Goal: Navigation & Orientation: Understand site structure

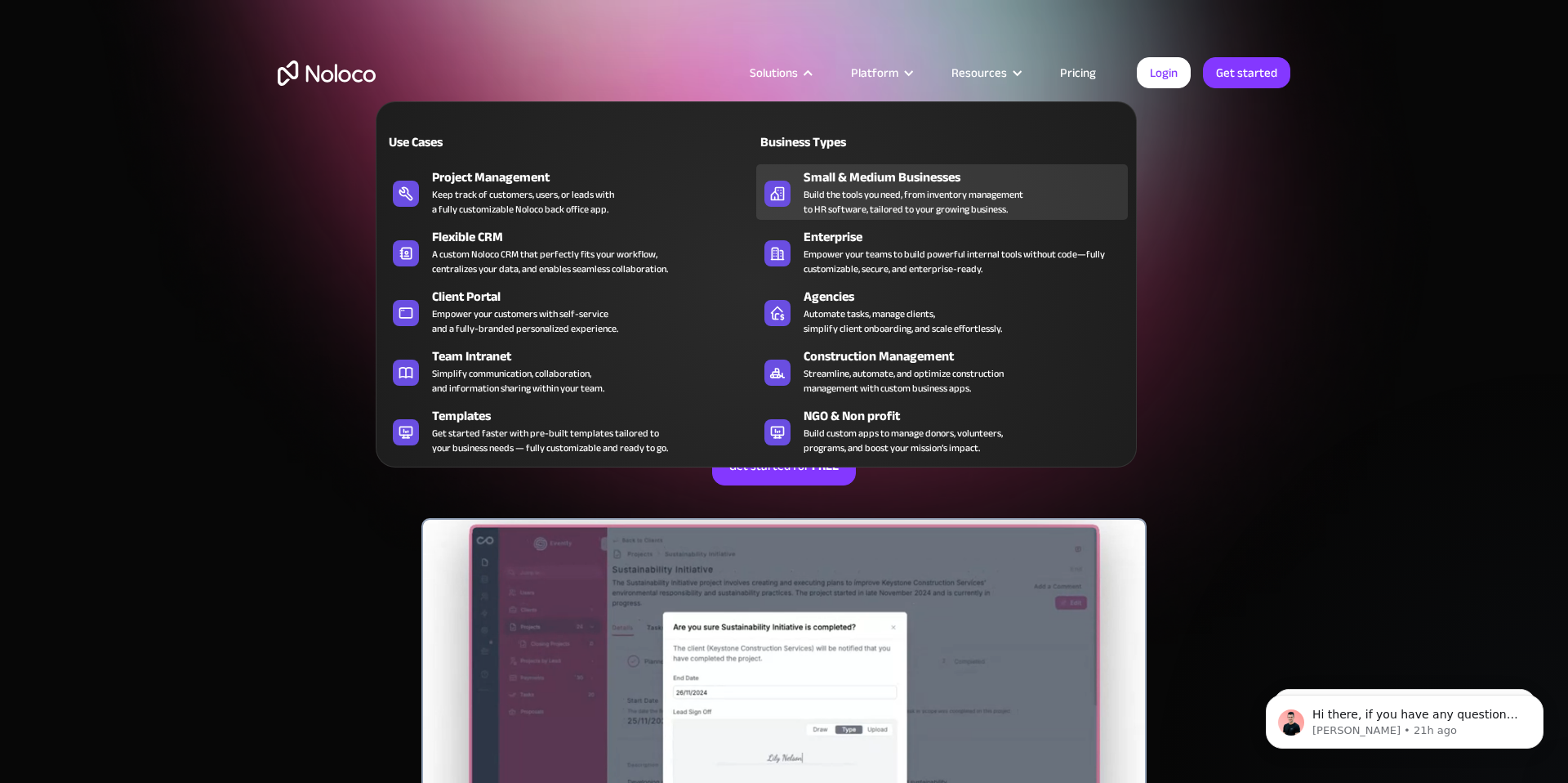
click at [921, 177] on div "Small & Medium Businesses" at bounding box center [969, 177] width 332 height 20
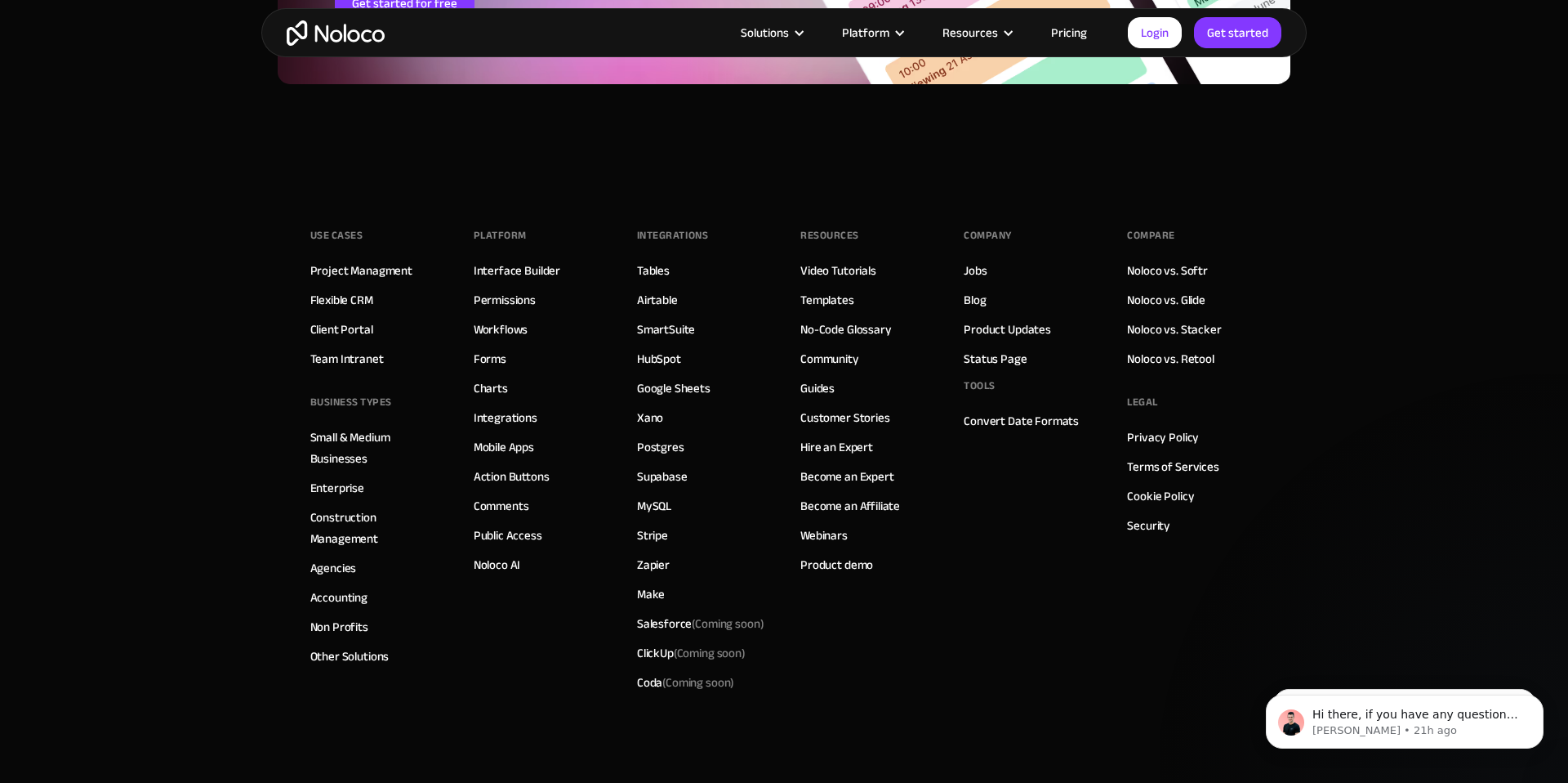
scroll to position [7897, 0]
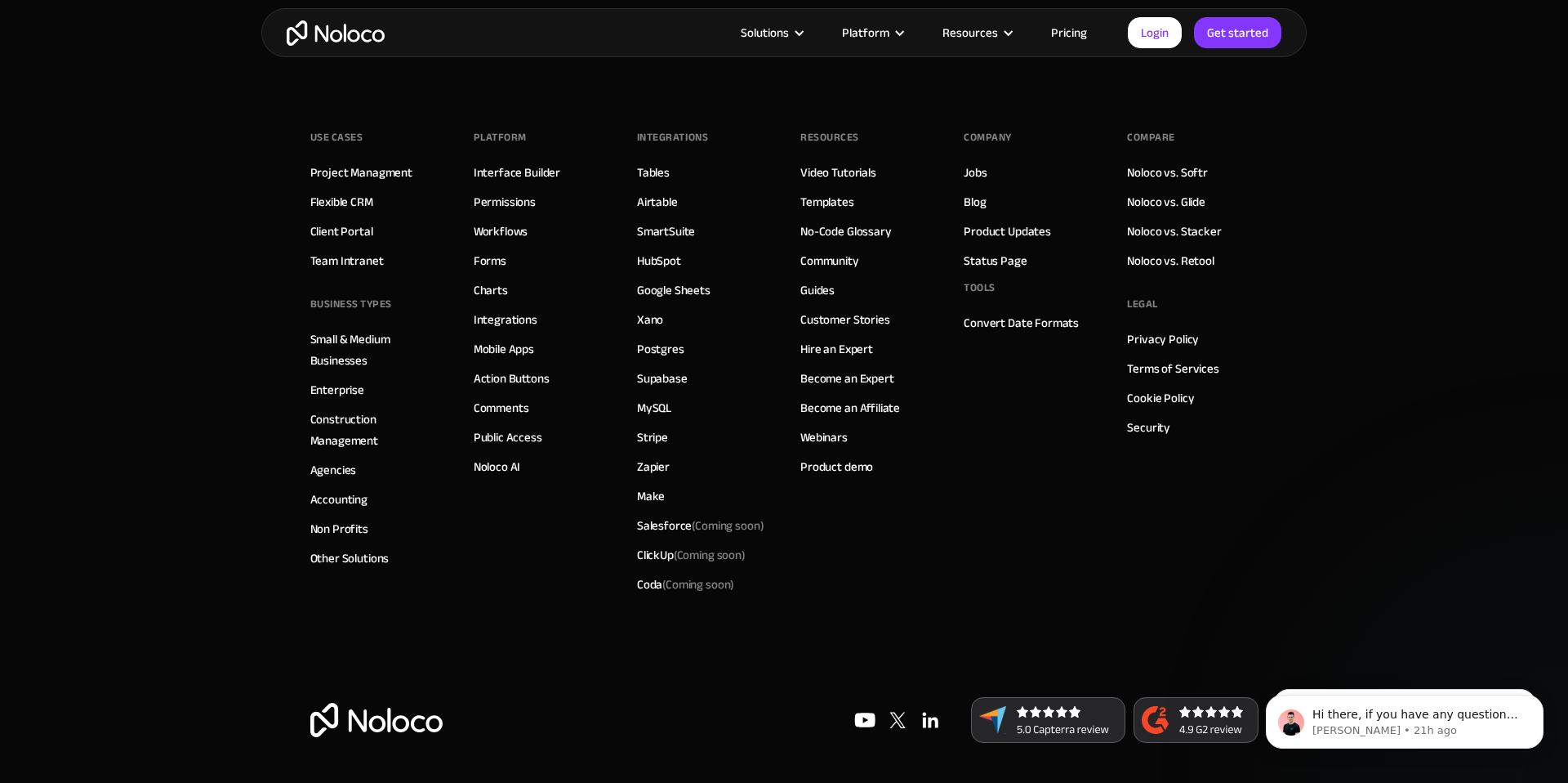
click at [342, 37] on img "home" at bounding box center [336, 33] width 98 height 25
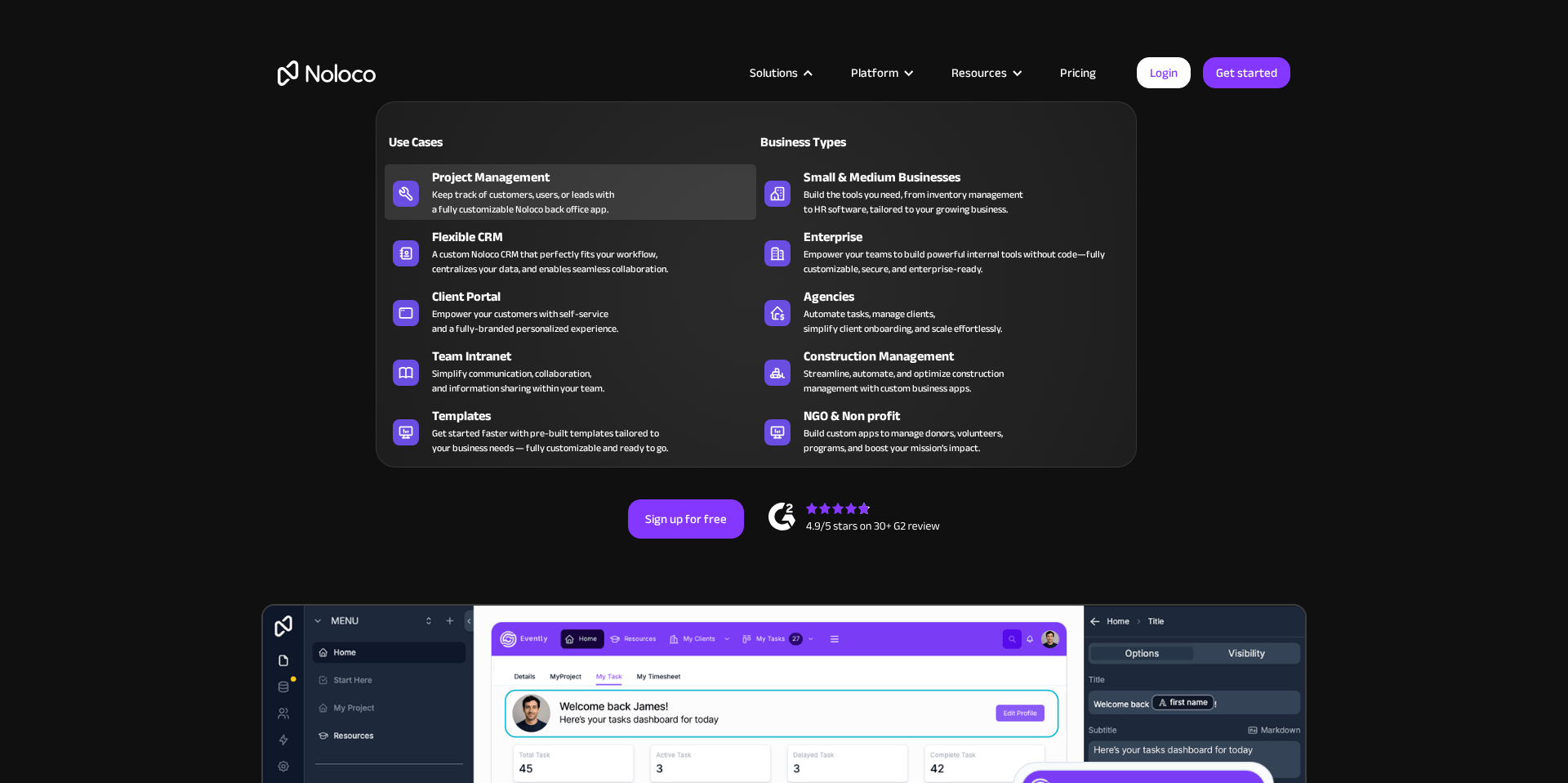
click at [560, 188] on div "Keep track of customers, users, or leads with a fully customizable Noloco back …" at bounding box center [523, 202] width 182 height 30
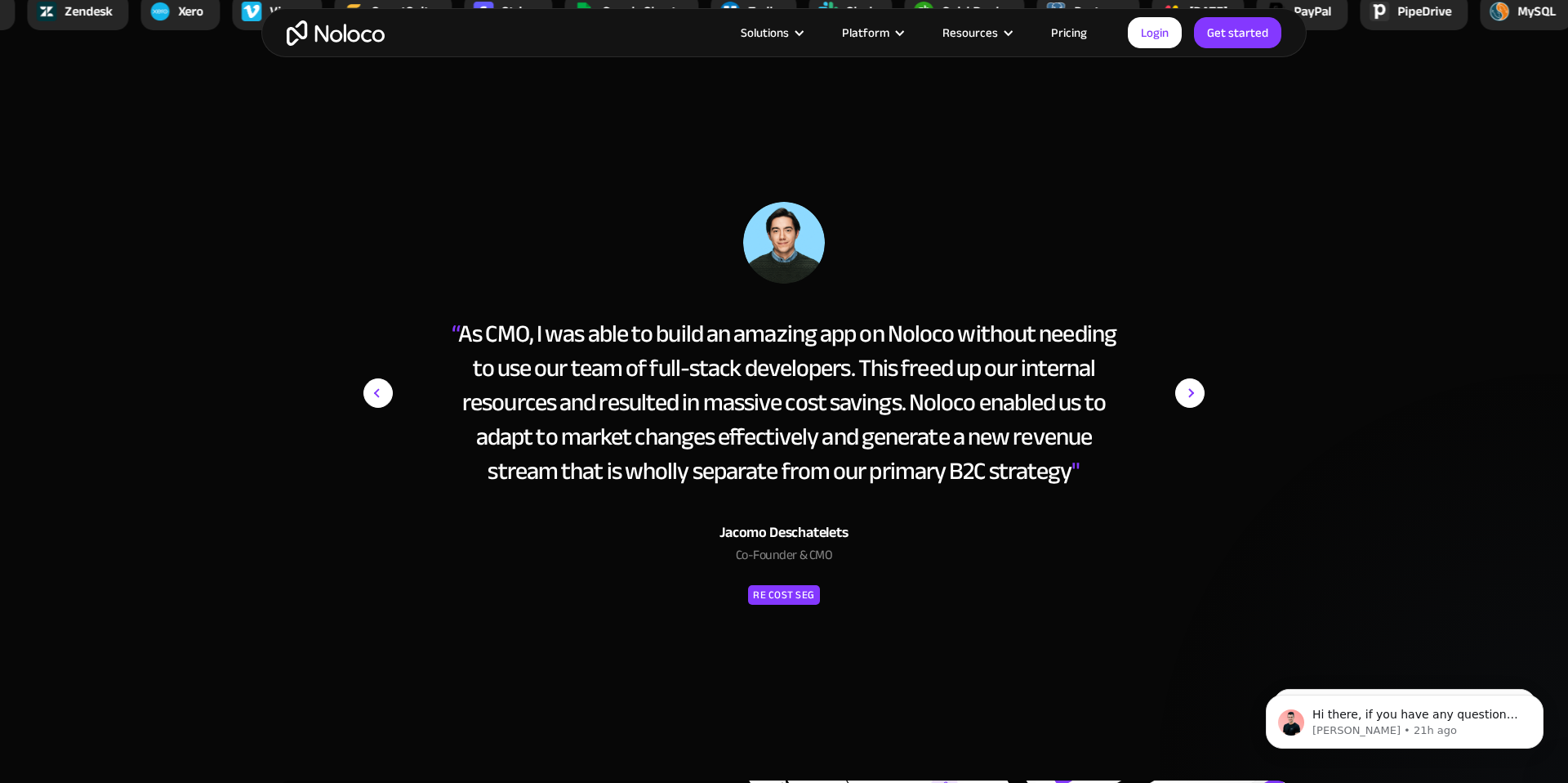
scroll to position [6386, 0]
